Goal: Task Accomplishment & Management: Manage account settings

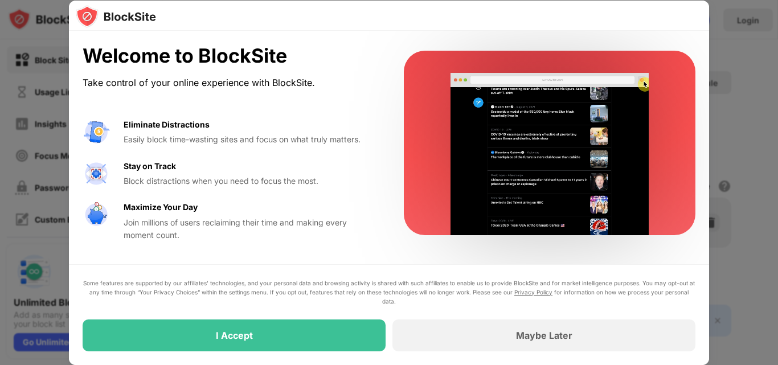
click at [742, 27] on div at bounding box center [389, 182] width 778 height 365
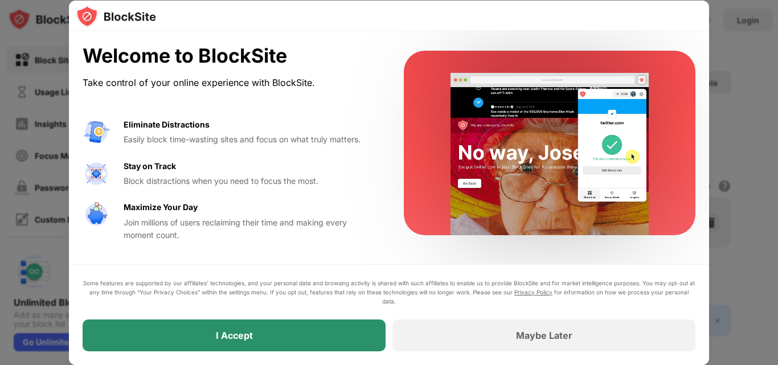
click at [348, 326] on div "I Accept" at bounding box center [234, 336] width 303 height 32
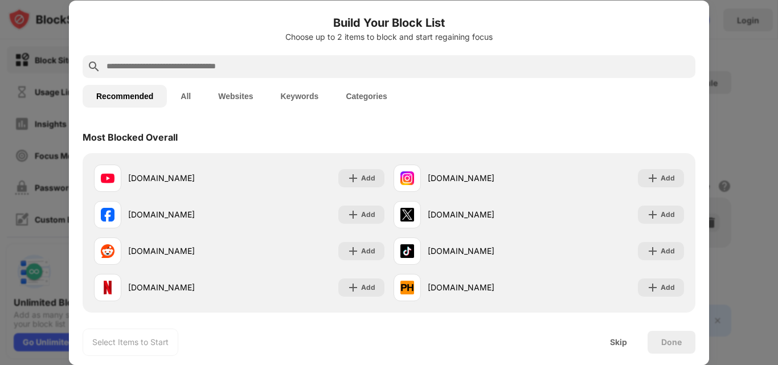
click at [294, 64] on input "text" at bounding box center [398, 67] width 586 height 14
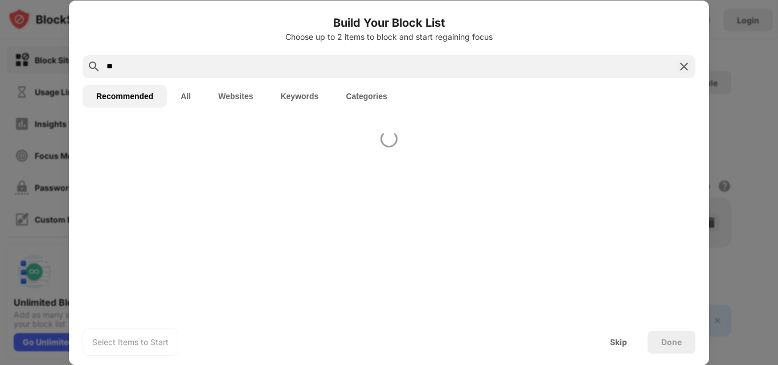
type input "**"
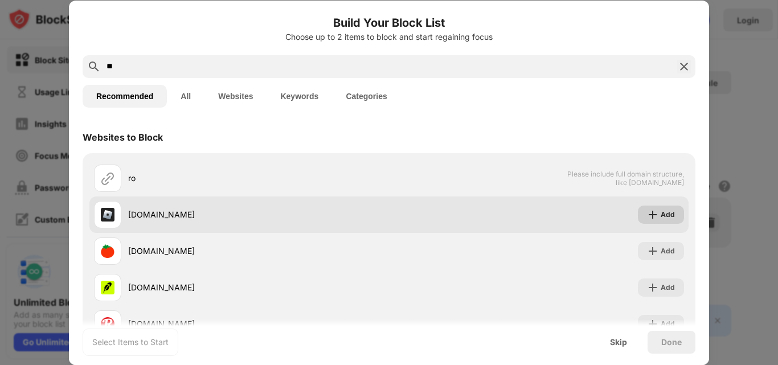
click at [648, 213] on img at bounding box center [652, 214] width 11 height 11
click at [661, 213] on div "Add" at bounding box center [668, 214] width 14 height 11
click at [648, 213] on img at bounding box center [652, 214] width 11 height 11
click at [661, 213] on div "Add" at bounding box center [668, 214] width 14 height 11
click at [648, 213] on img at bounding box center [652, 214] width 11 height 11
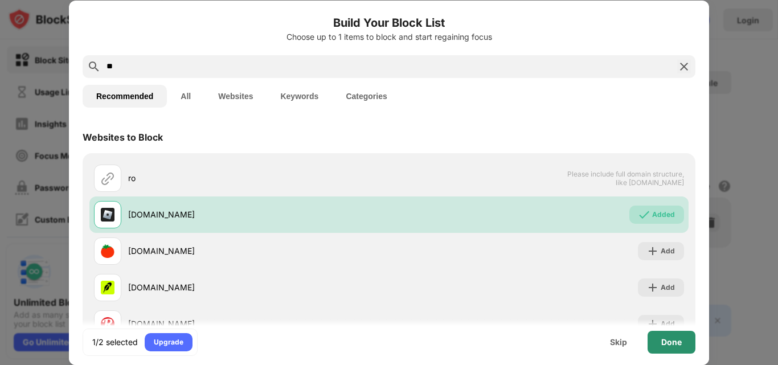
click at [677, 345] on div "Done" at bounding box center [671, 342] width 21 height 9
click at [677, 345] on body "Block Sites Usage Limit Insights Focus Mode Password Protection Custom Block Pa…" at bounding box center [389, 182] width 778 height 365
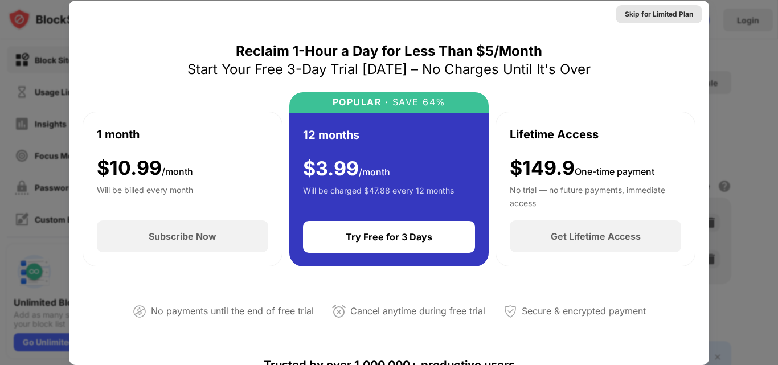
click at [668, 10] on div "Skip for Limited Plan" at bounding box center [659, 14] width 68 height 11
click at [668, 10] on div "Skip for Limited Plan" at bounding box center [389, 15] width 640 height 28
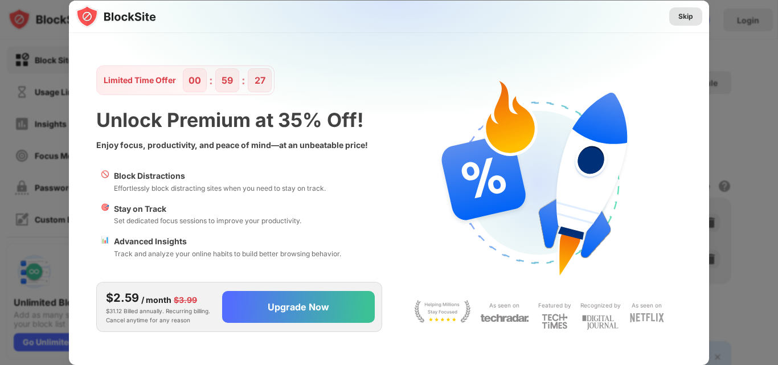
click at [688, 22] on div "Skip" at bounding box center [686, 16] width 15 height 11
click at [688, 365] on div "Skip Limited Time Offer 00 : 59 : 27 Unlock Premium at 35% Off! Enjoy focus, pr…" at bounding box center [389, 365] width 778 height 0
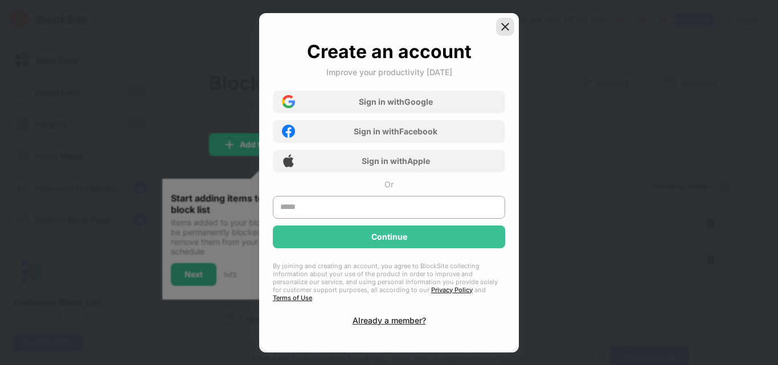
click at [500, 28] on img at bounding box center [505, 26] width 11 height 11
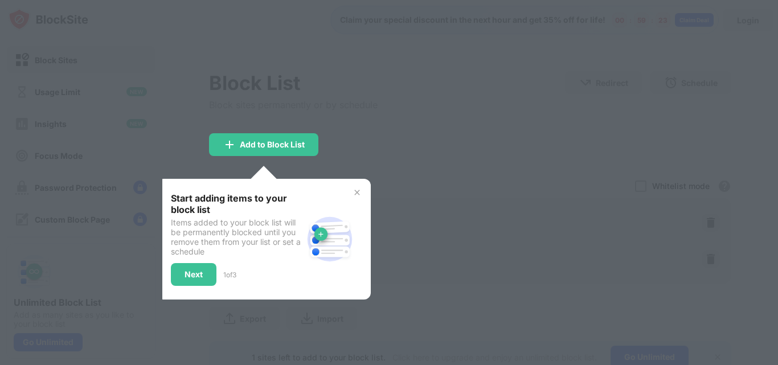
click at [358, 193] on img at bounding box center [357, 192] width 9 height 9
click at [358, 193] on div "Blocked Items Whitelist mode Block all websites except for those in your whitel…" at bounding box center [470, 185] width 522 height 23
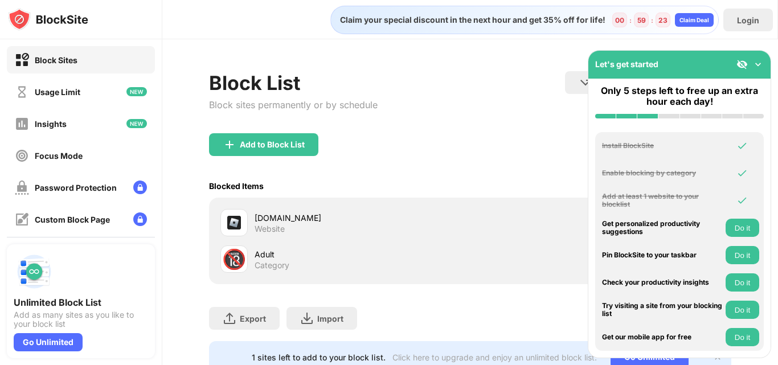
click at [358, 193] on div "Blocked Items Whitelist mode Block all websites except for those in your whitel…" at bounding box center [470, 185] width 522 height 23
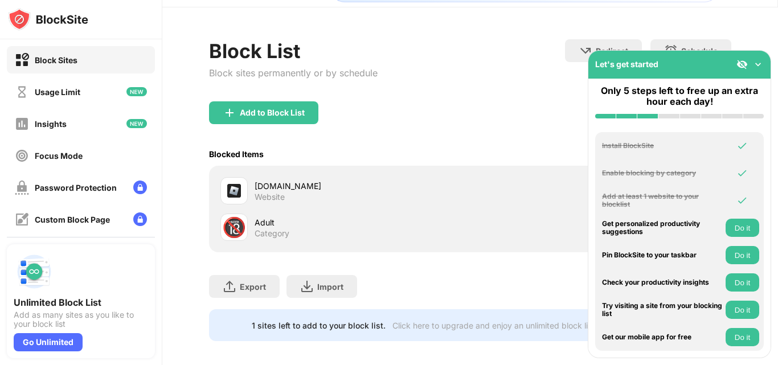
scroll to position [48, 0]
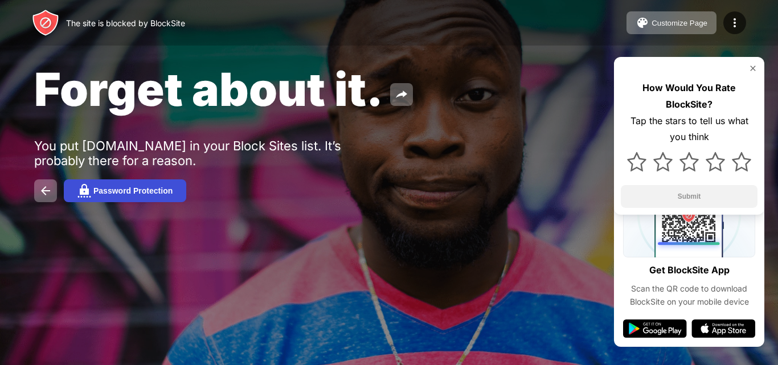
click at [109, 187] on div "Password Protection" at bounding box center [132, 190] width 79 height 9
click at [161, 187] on div at bounding box center [389, 182] width 778 height 365
click at [754, 70] on img at bounding box center [753, 68] width 9 height 9
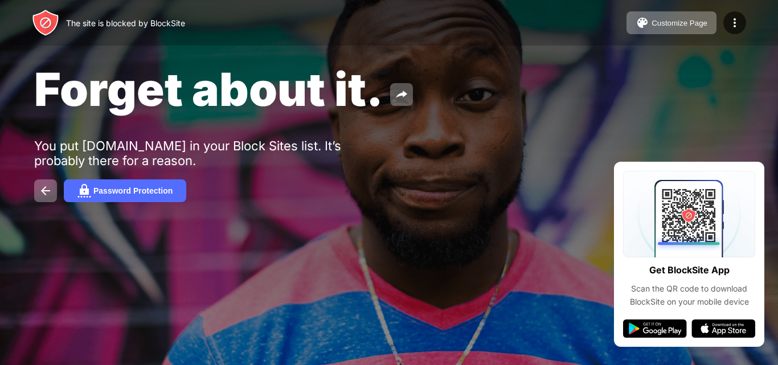
click at [754, 70] on div "Forget about it. You put [DOMAIN_NAME] in your Block Sites list. It’s probably …" at bounding box center [389, 132] width 778 height 264
click at [44, 191] on img at bounding box center [46, 191] width 14 height 14
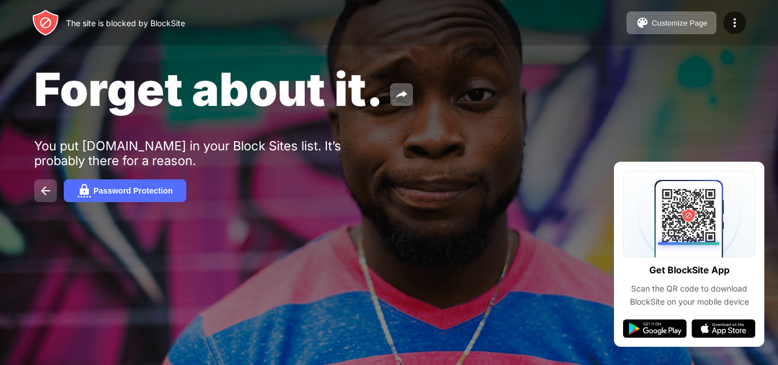
click at [44, 195] on img at bounding box center [46, 191] width 14 height 14
